Goal: Complete application form

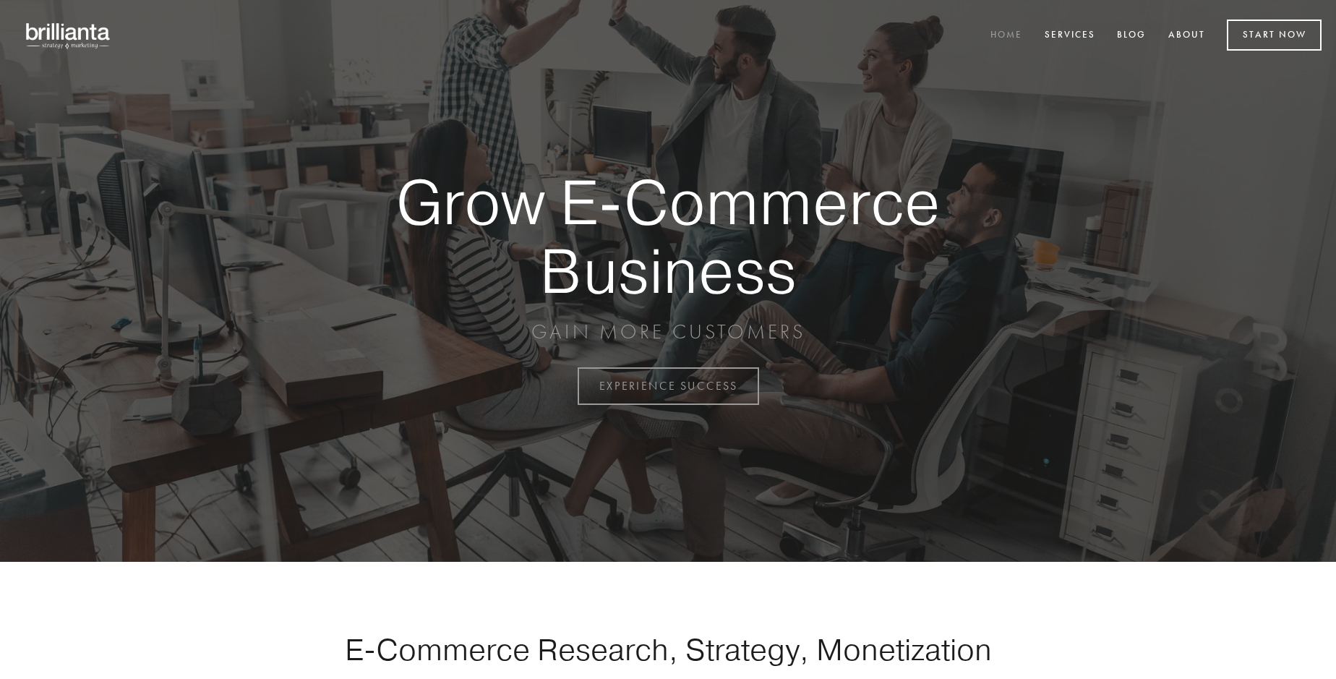
scroll to position [3790, 0]
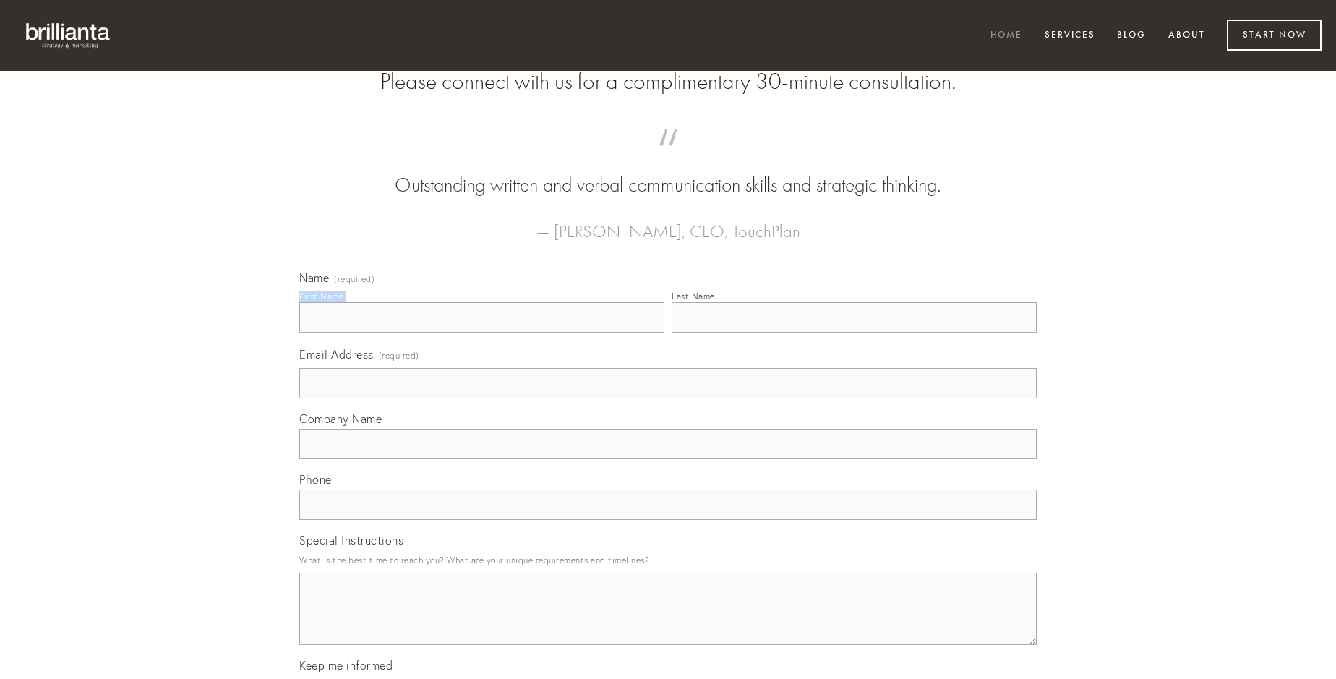
type input "[PERSON_NAME]"
click at [854, 333] on input "Last Name" at bounding box center [854, 317] width 365 height 30
type input "[PERSON_NAME]"
click at [668, 398] on input "Email Address (required)" at bounding box center [668, 383] width 738 height 30
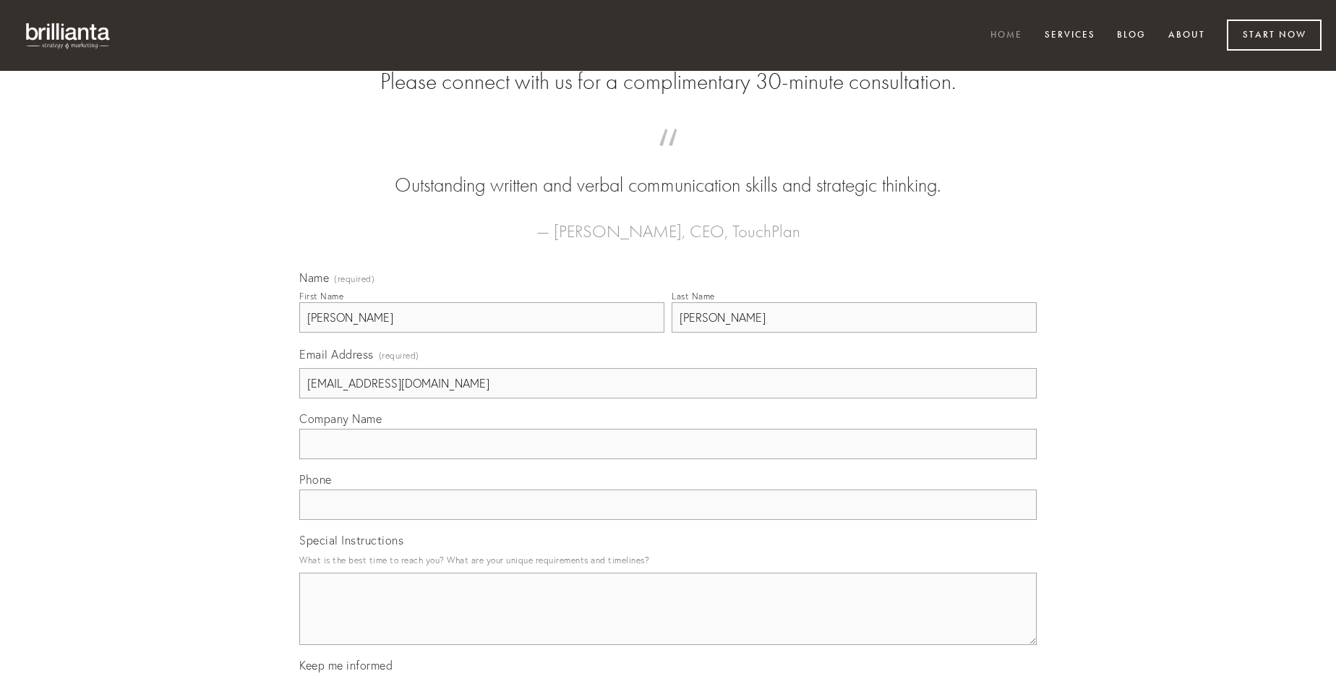
type input "[EMAIL_ADDRESS][DOMAIN_NAME]"
click at [668, 459] on input "Company Name" at bounding box center [668, 444] width 738 height 30
type input "deduco"
click at [668, 520] on input "text" at bounding box center [668, 504] width 738 height 30
click at [668, 622] on textarea "Special Instructions" at bounding box center [668, 609] width 738 height 72
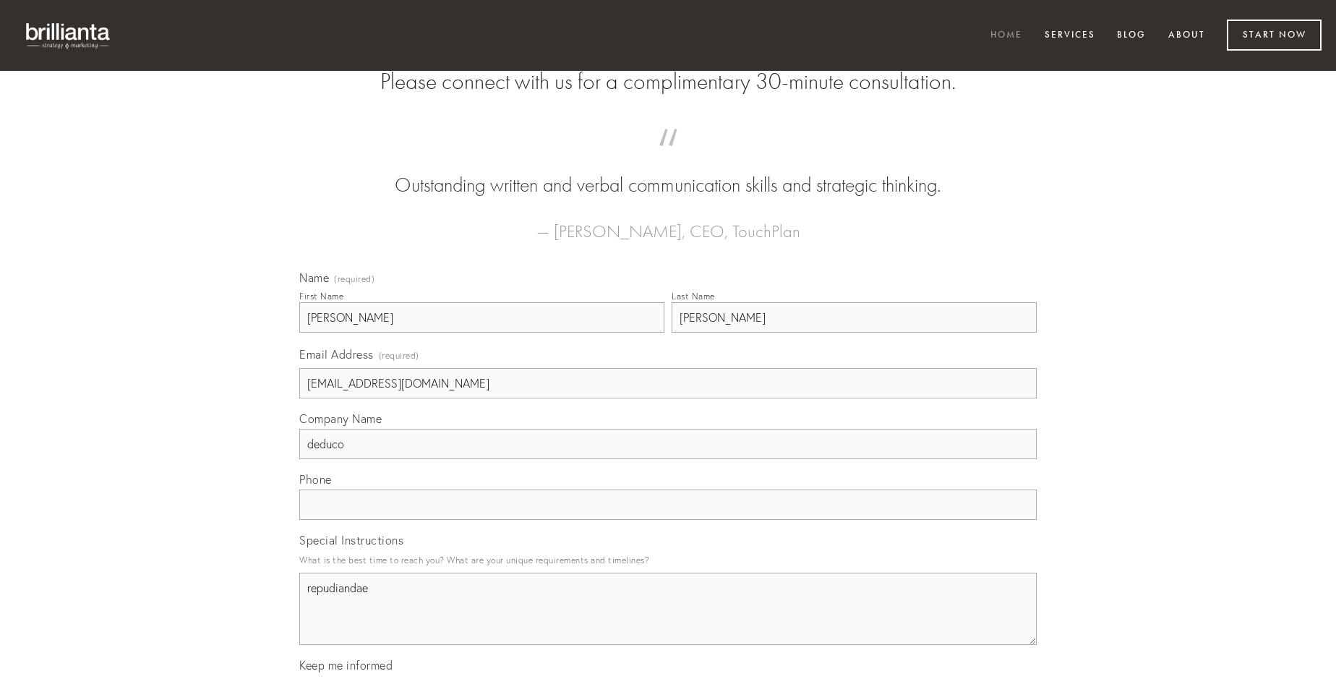
type textarea "repudiandae"
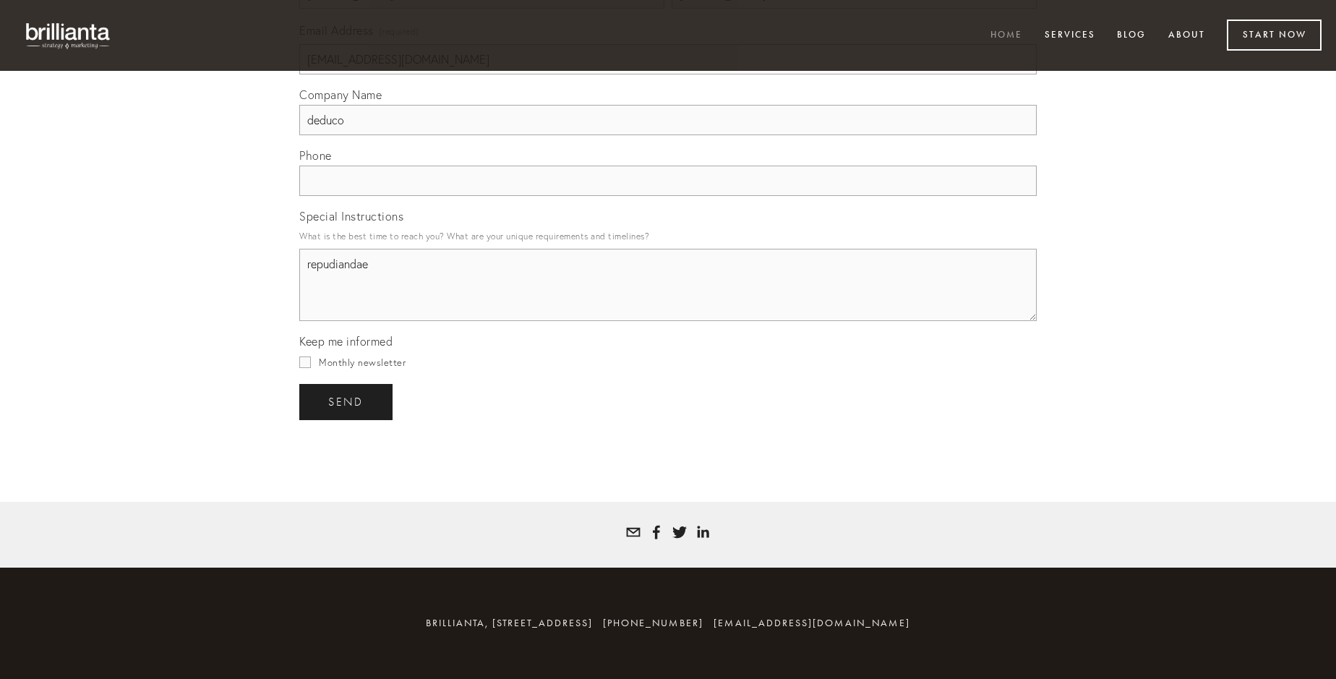
click at [347, 401] on span "send" at bounding box center [345, 402] width 35 height 13
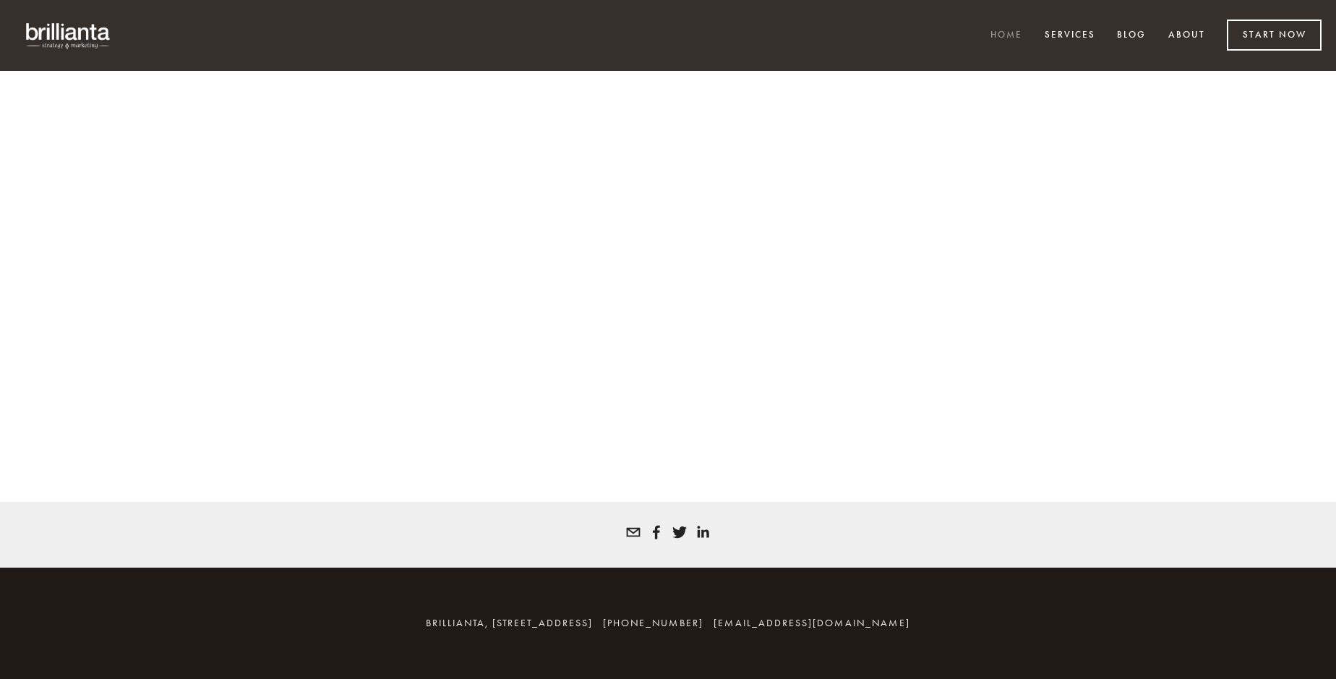
scroll to position [3771, 0]
